Goal: Find specific page/section: Find specific page/section

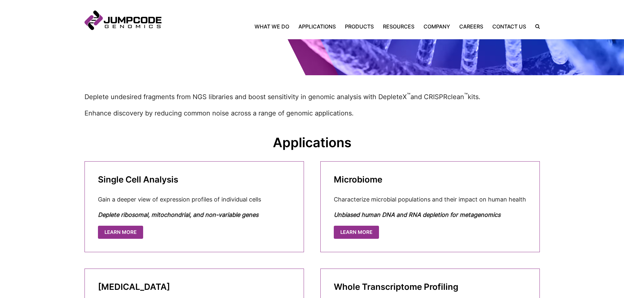
scroll to position [229, 0]
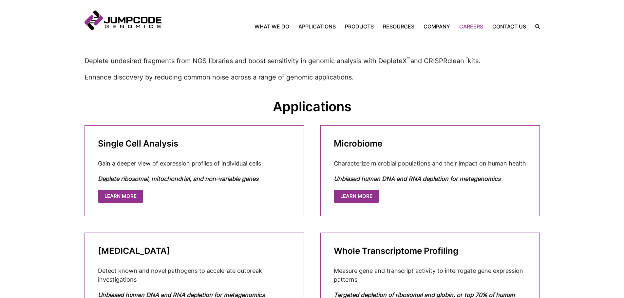
click at [468, 25] on link "Careers" at bounding box center [471, 27] width 33 height 8
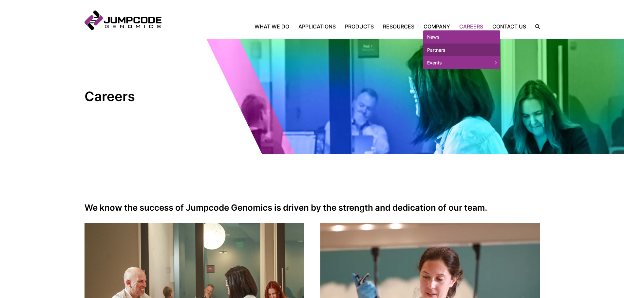
click at [438, 51] on link "Partners" at bounding box center [461, 50] width 77 height 13
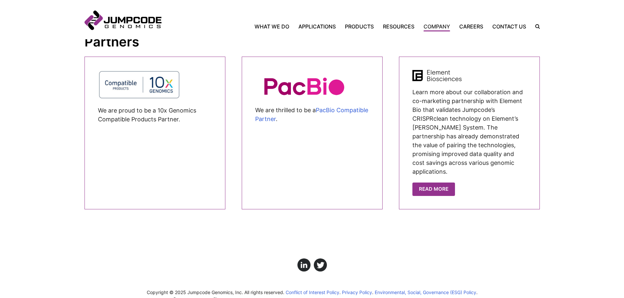
scroll to position [577, 0]
